Goal: Information Seeking & Learning: Learn about a topic

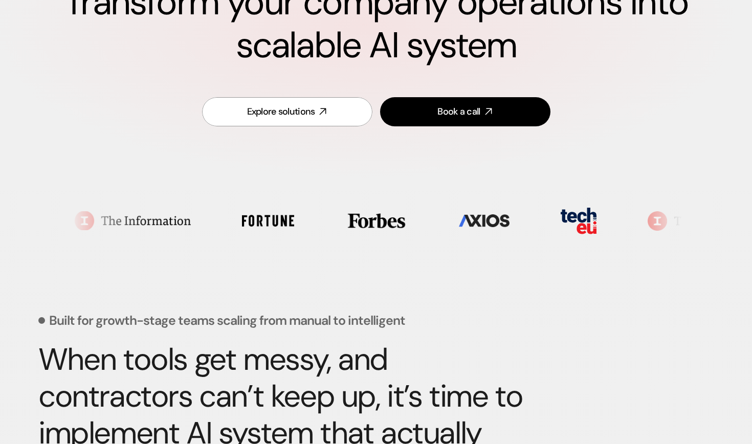
scroll to position [164, 0]
click at [345, 222] on img at bounding box center [376, 220] width 62 height 16
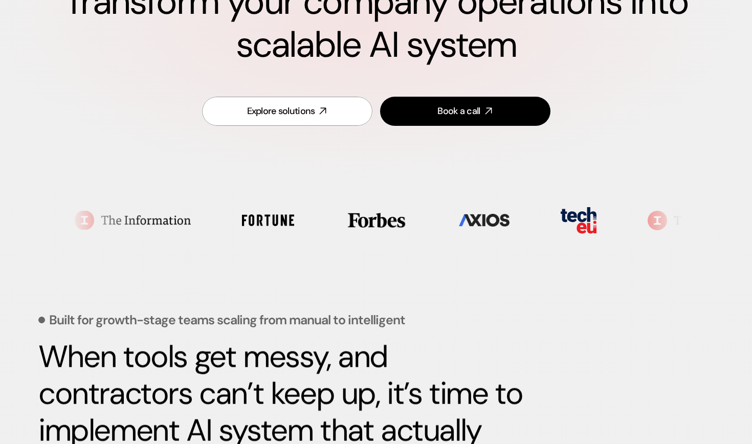
drag, startPoint x: 342, startPoint y: 227, endPoint x: 429, endPoint y: 227, distance: 86.4
click at [429, 229] on ul at bounding box center [376, 220] width 603 height 52
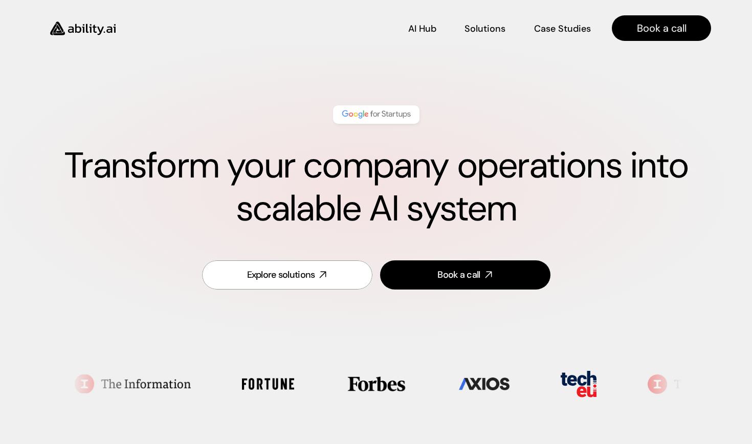
scroll to position [0, 0]
click at [342, 172] on h1 "Transform your company operations into scalable AI system" at bounding box center [376, 188] width 670 height 86
click at [379, 114] on img at bounding box center [376, 114] width 72 height 13
click at [359, 117] on img at bounding box center [376, 114] width 72 height 13
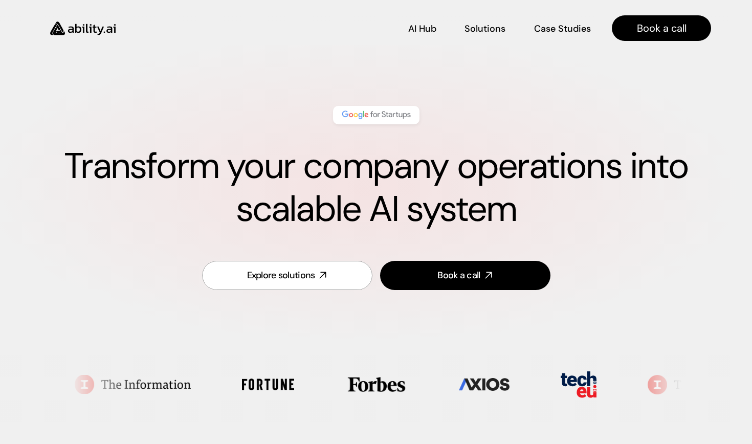
click at [359, 117] on img at bounding box center [376, 114] width 72 height 13
drag, startPoint x: 359, startPoint y: 117, endPoint x: 396, endPoint y: 117, distance: 36.8
click at [396, 117] on img at bounding box center [376, 114] width 72 height 13
drag, startPoint x: 396, startPoint y: 117, endPoint x: 348, endPoint y: 112, distance: 48.4
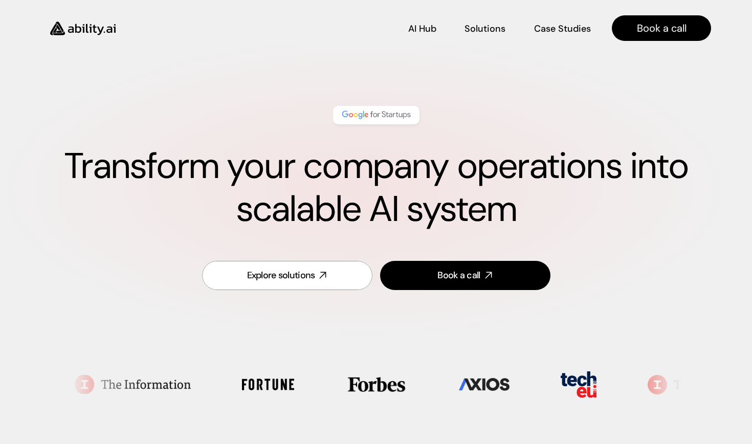
click at [348, 112] on img at bounding box center [376, 114] width 72 height 13
drag, startPoint x: 348, startPoint y: 112, endPoint x: 402, endPoint y: 110, distance: 54.2
click at [402, 110] on img at bounding box center [376, 114] width 72 height 13
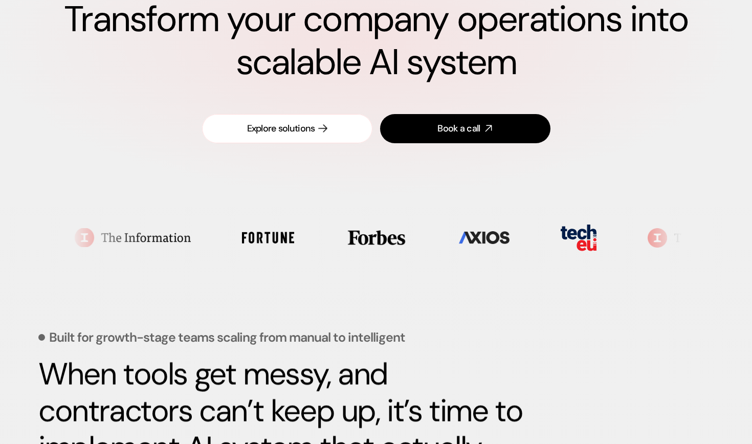
scroll to position [147, 0]
click at [647, 234] on img at bounding box center [705, 236] width 116 height 19
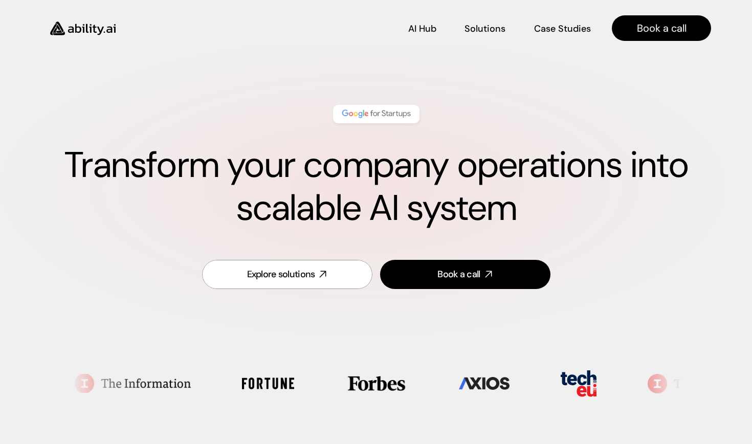
scroll to position [0, 0]
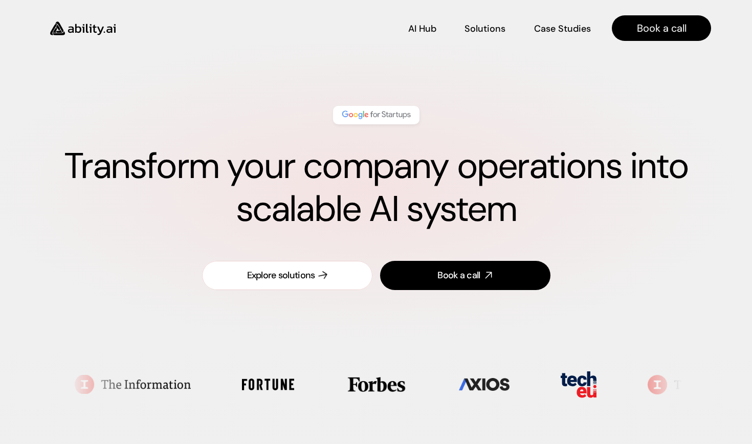
click at [301, 277] on div "Explore solutions" at bounding box center [281, 275] width 68 height 13
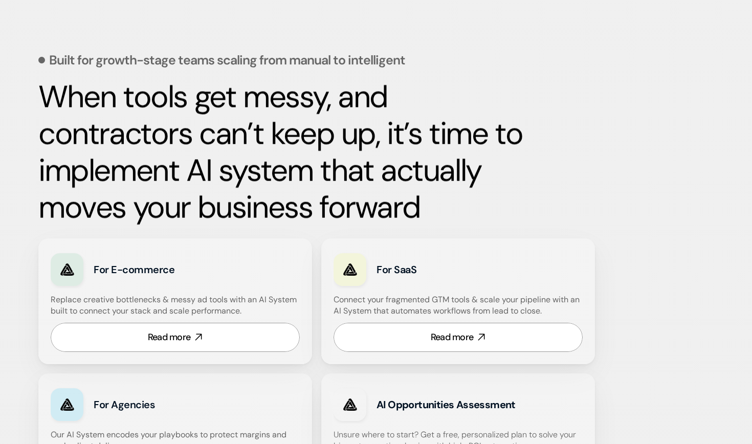
scroll to position [425, 0]
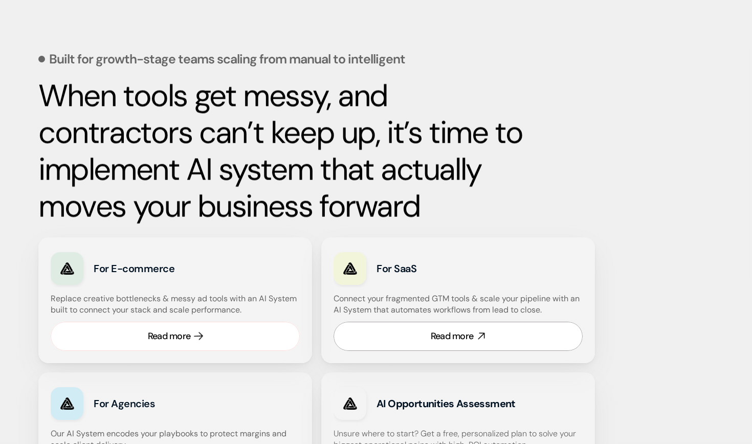
click at [207, 337] on link "Read more" at bounding box center [175, 336] width 249 height 29
